Goal: Task Accomplishment & Management: Use online tool/utility

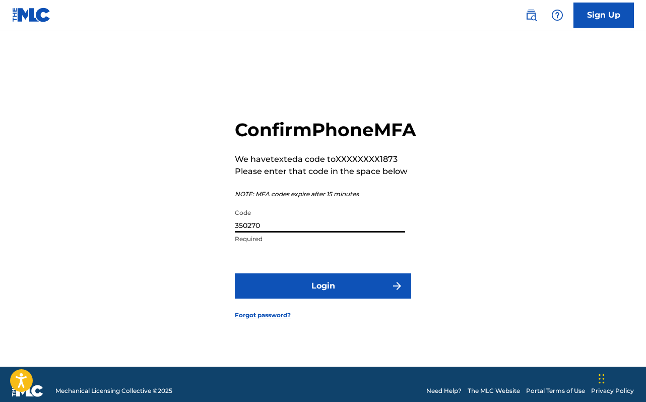
type input "350270"
click at [323, 297] on button "Login" at bounding box center [323, 285] width 176 height 25
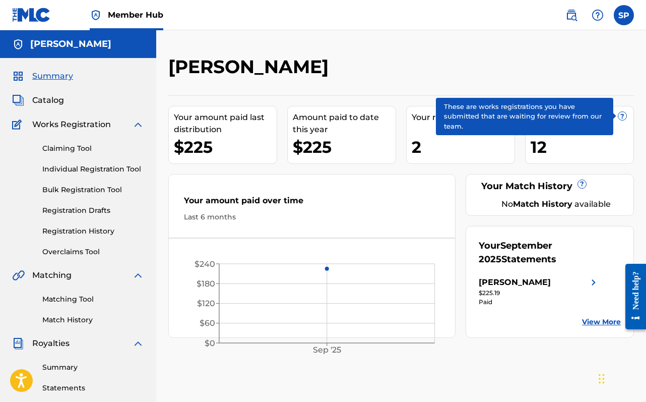
click at [622, 116] on span "?" at bounding box center [622, 116] width 8 height 8
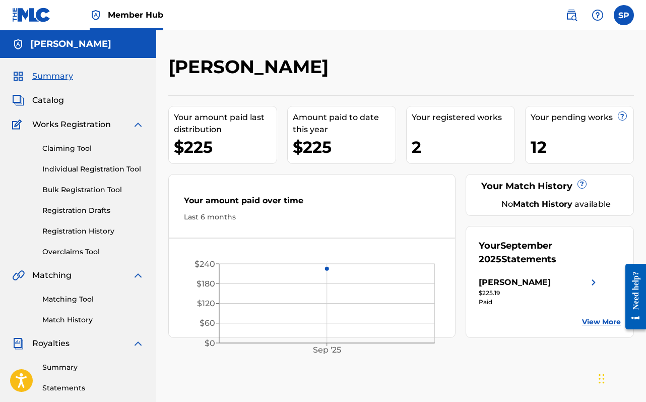
drag, startPoint x: 326, startPoint y: 268, endPoint x: 328, endPoint y: 256, distance: 11.7
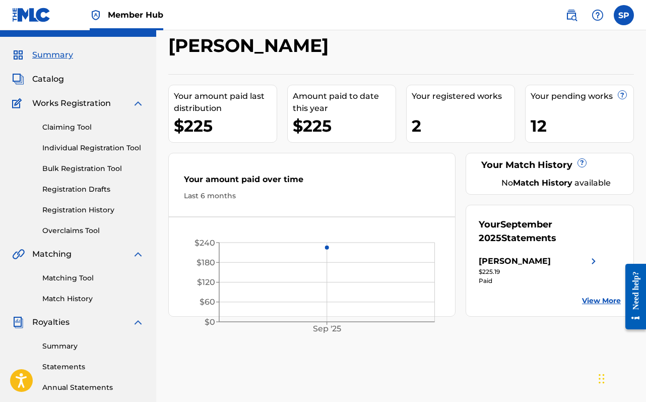
scroll to position [36, 0]
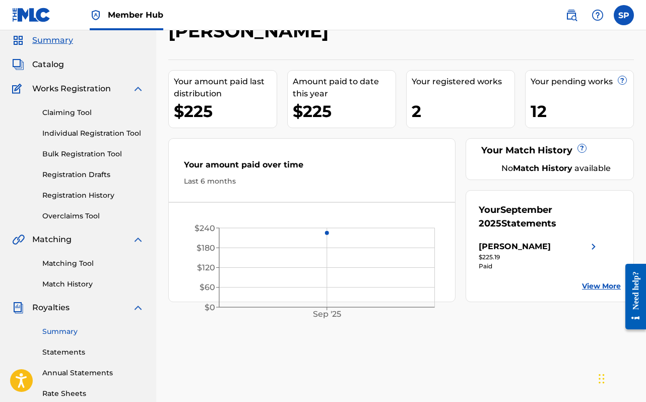
click at [69, 332] on link "Summary" at bounding box center [93, 331] width 102 height 11
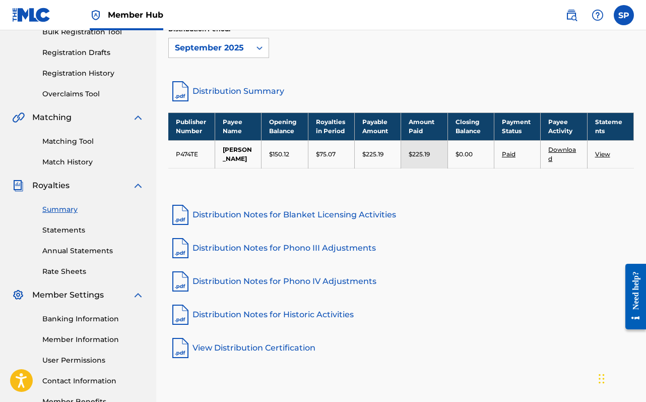
scroll to position [16, 0]
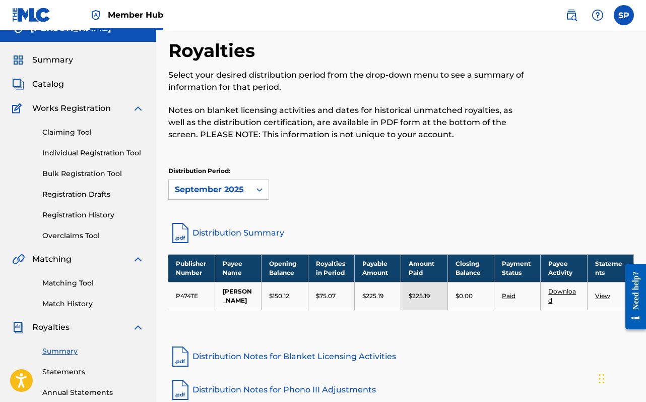
click at [64, 83] on div "Catalog" at bounding box center [78, 84] width 132 height 12
click at [51, 84] on span "Catalog" at bounding box center [48, 84] width 32 height 12
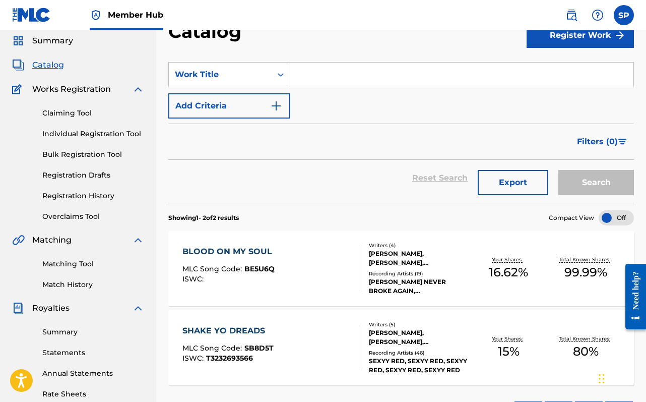
scroll to position [44, 0]
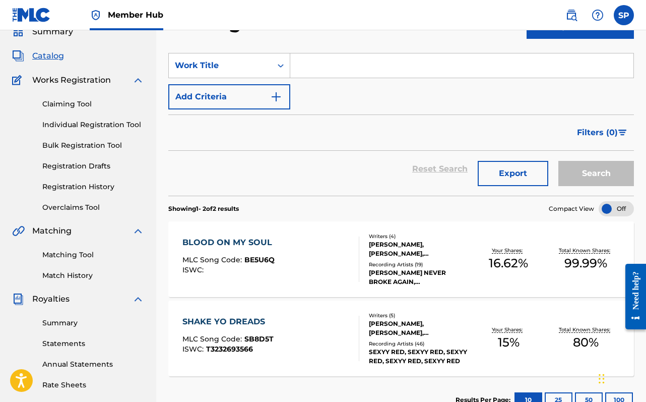
click at [282, 262] on div "BLOOD ON MY SOUL MLC Song Code : BE5U6Q ISWC :" at bounding box center [270, 258] width 177 height 45
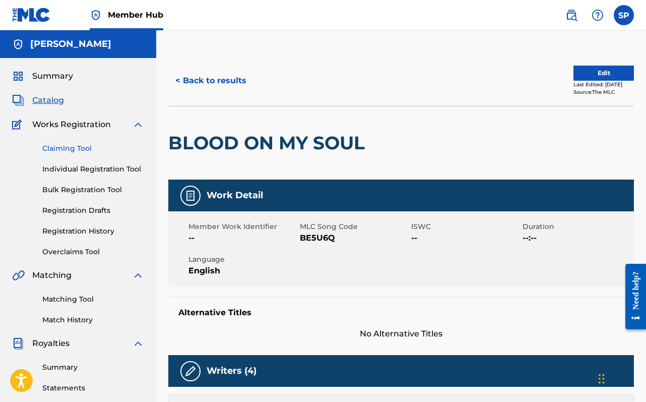
click at [68, 151] on link "Claiming Tool" at bounding box center [93, 148] width 102 height 11
